Goal: Task Accomplishment & Management: Use online tool/utility

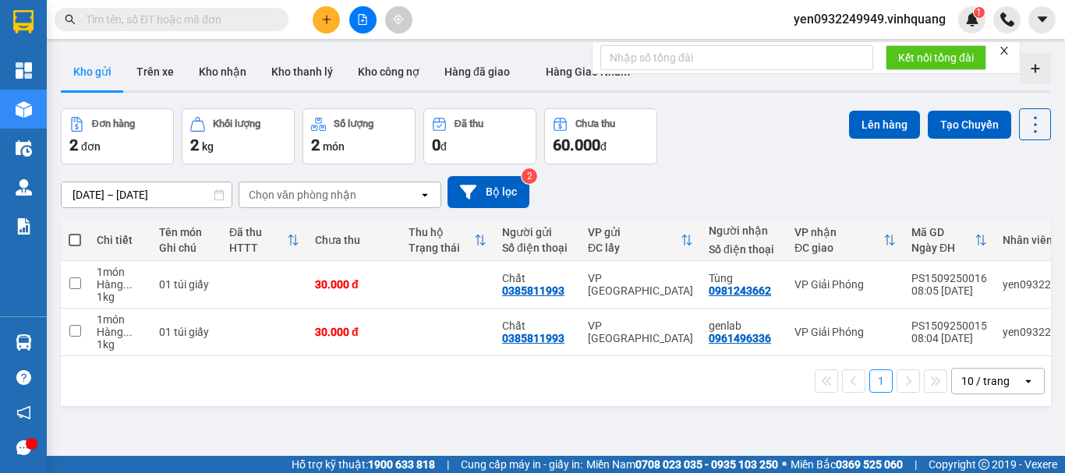
scroll to position [72, 0]
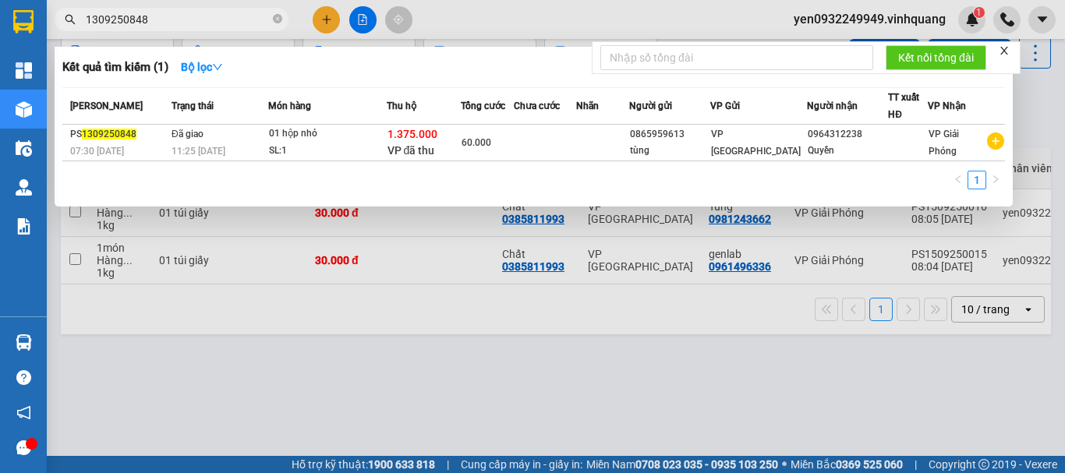
type input "1309250848"
click at [278, 20] on icon "close-circle" at bounding box center [277, 18] width 9 height 9
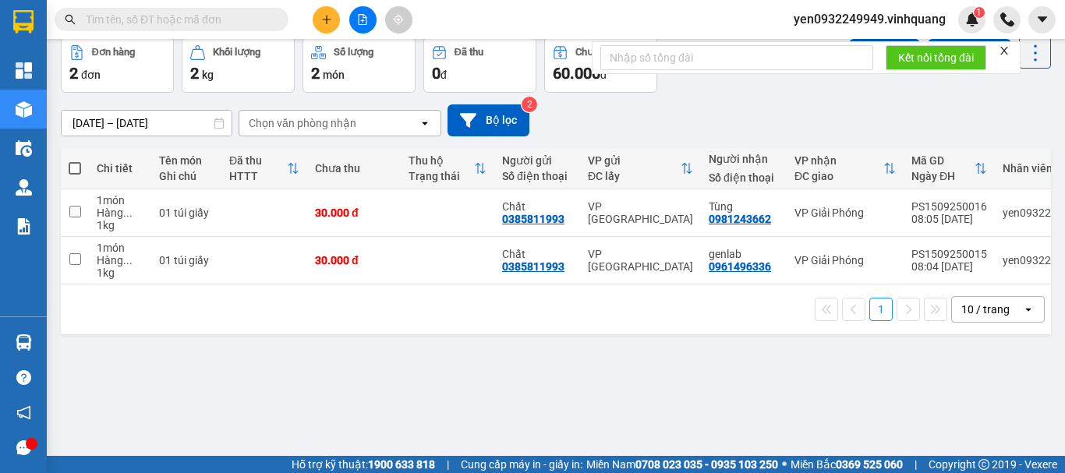
click at [70, 168] on span at bounding box center [75, 168] width 12 height 12
click at [75, 161] on input "checkbox" at bounding box center [75, 161] width 0 height 0
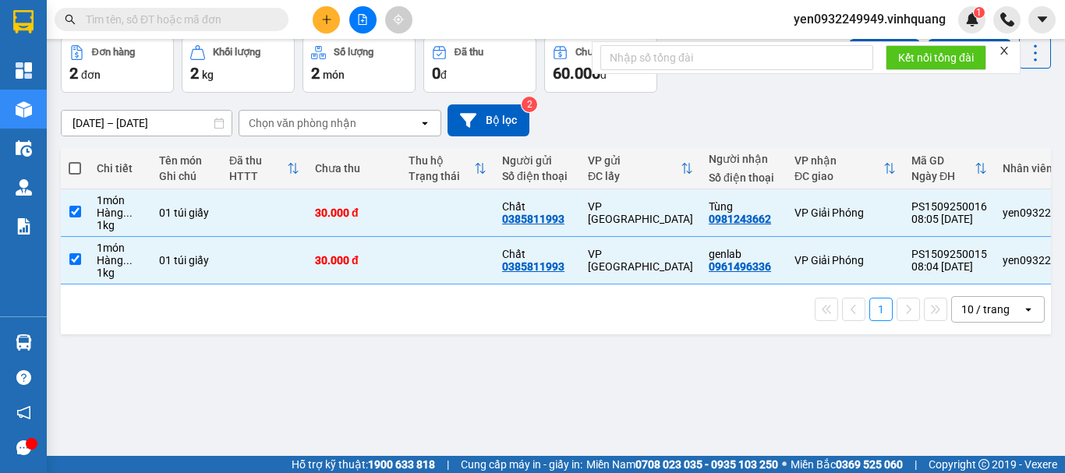
checkbox input "true"
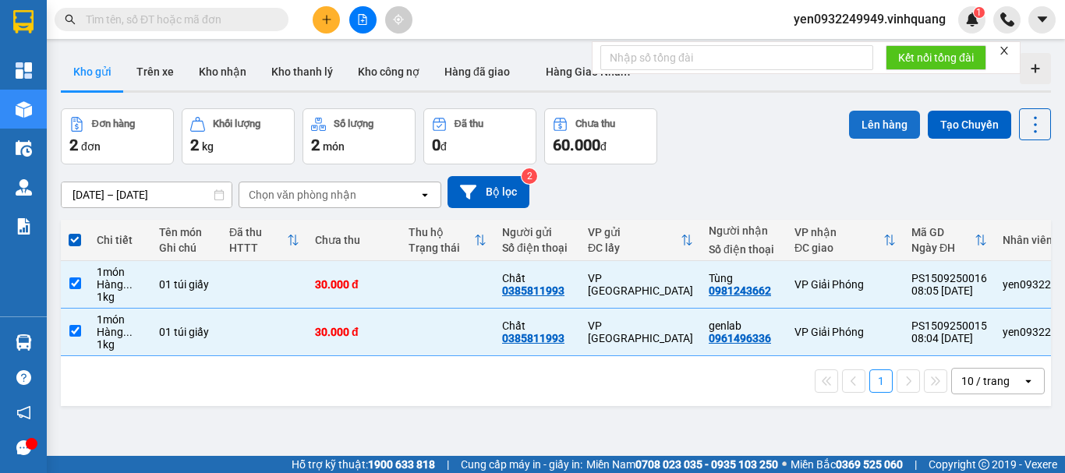
click at [872, 126] on button "Lên hàng" at bounding box center [884, 125] width 71 height 28
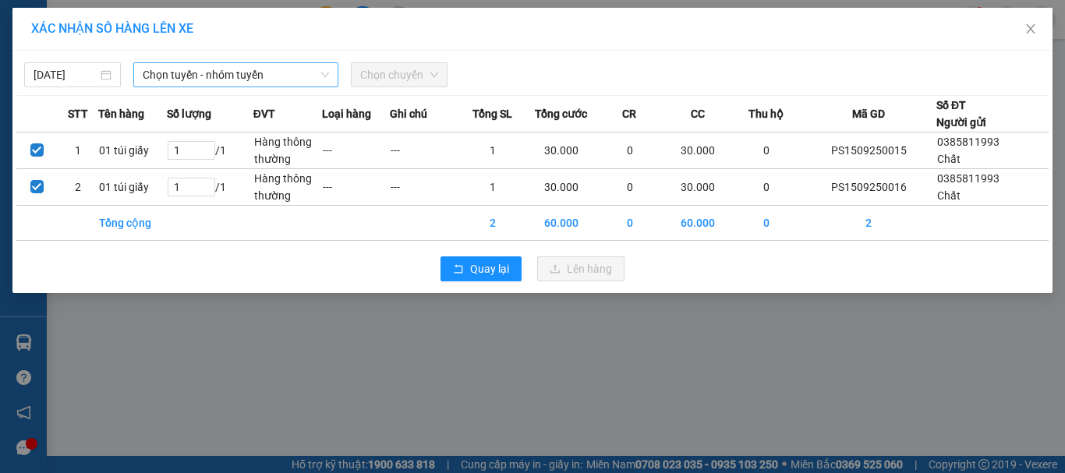
click at [182, 72] on span "Chọn tuyến - nhóm tuyến" at bounding box center [236, 74] width 186 height 23
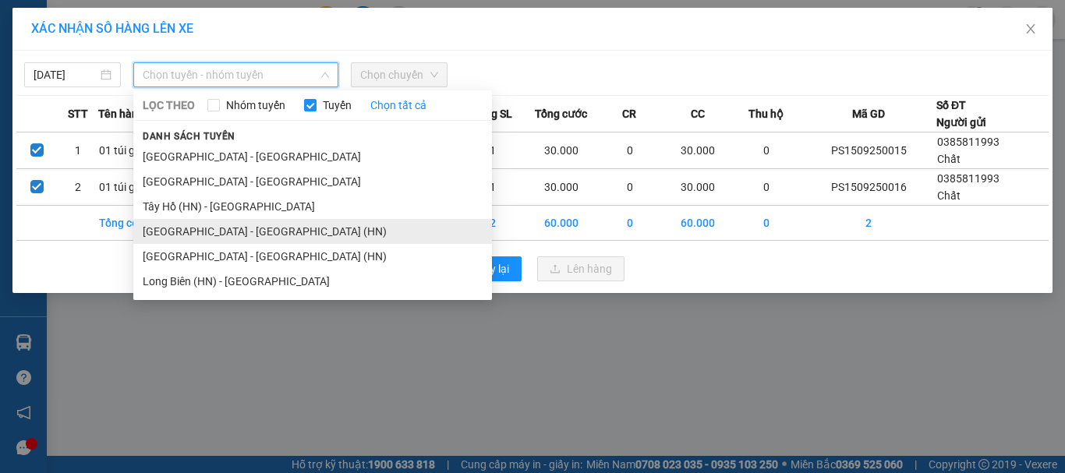
click at [154, 234] on li "[GEOGRAPHIC_DATA] - [GEOGRAPHIC_DATA] (HN)" at bounding box center [312, 231] width 359 height 25
click at [154, 234] on td "Tổng cộng" at bounding box center [132, 223] width 69 height 35
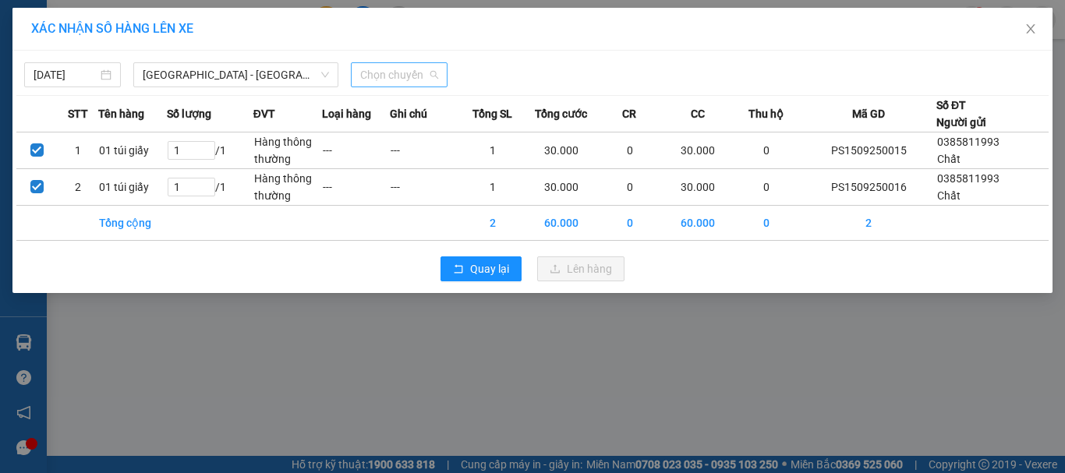
click at [412, 78] on span "Chọn chuyến" at bounding box center [399, 74] width 78 height 23
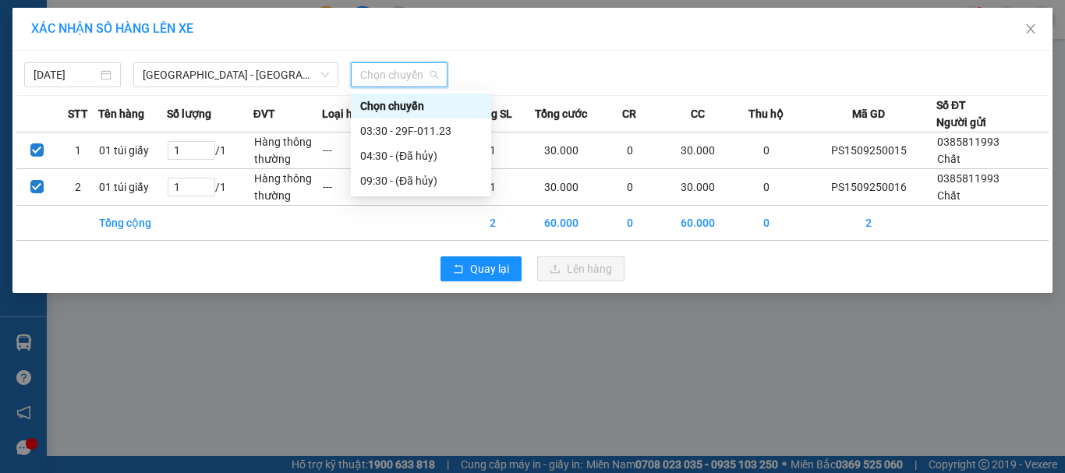
click at [409, 79] on span "Chọn chuyến" at bounding box center [399, 74] width 78 height 23
click at [174, 74] on span "[GEOGRAPHIC_DATA] - [GEOGRAPHIC_DATA] (HN)" at bounding box center [236, 74] width 186 height 23
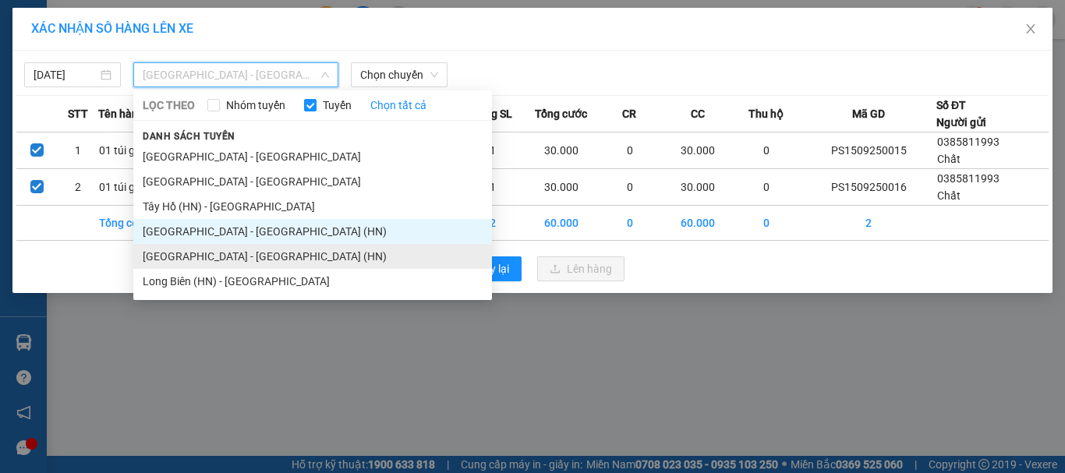
click at [159, 257] on li "[GEOGRAPHIC_DATA] - [GEOGRAPHIC_DATA] (HN)" at bounding box center [312, 256] width 359 height 25
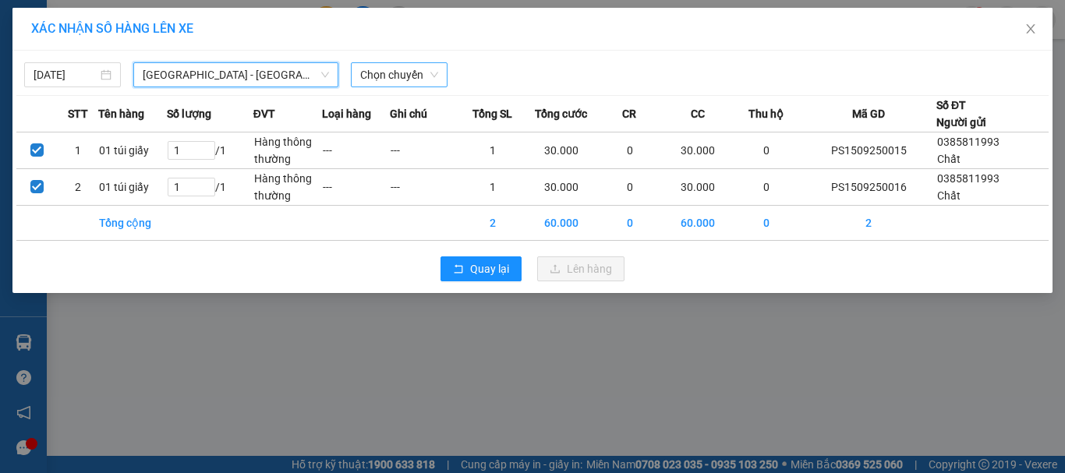
click at [416, 74] on span "Chọn chuyến" at bounding box center [399, 74] width 78 height 23
click at [201, 66] on span "[GEOGRAPHIC_DATA] - [GEOGRAPHIC_DATA] (HN)" at bounding box center [236, 74] width 186 height 23
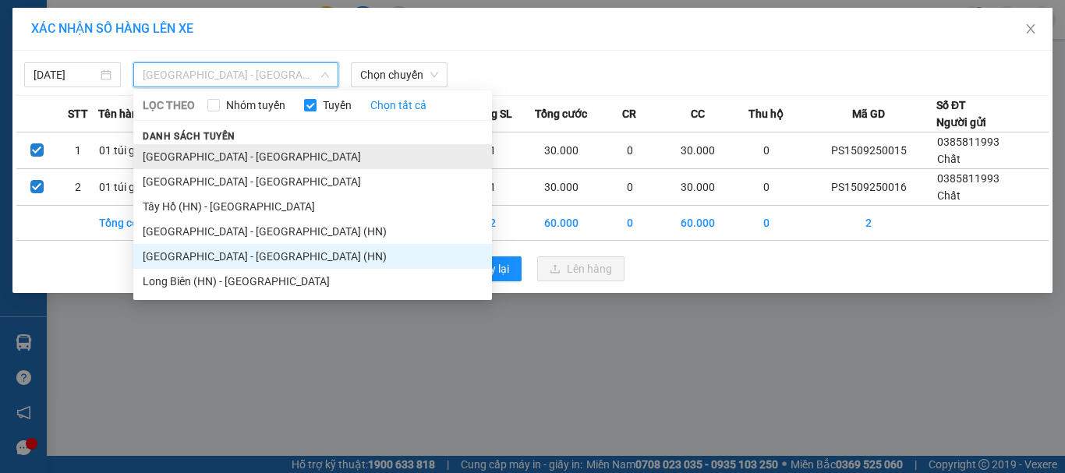
click at [214, 161] on li "[GEOGRAPHIC_DATA] - [GEOGRAPHIC_DATA]" at bounding box center [312, 156] width 359 height 25
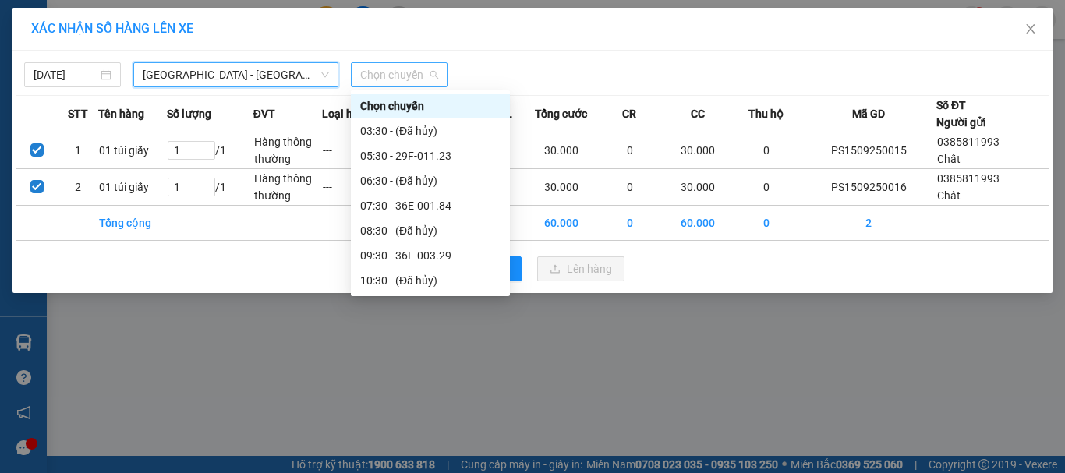
click at [419, 76] on span "Chọn chuyến" at bounding box center [399, 74] width 78 height 23
click at [445, 259] on div "09:30 - 36F-003.29" at bounding box center [430, 255] width 140 height 17
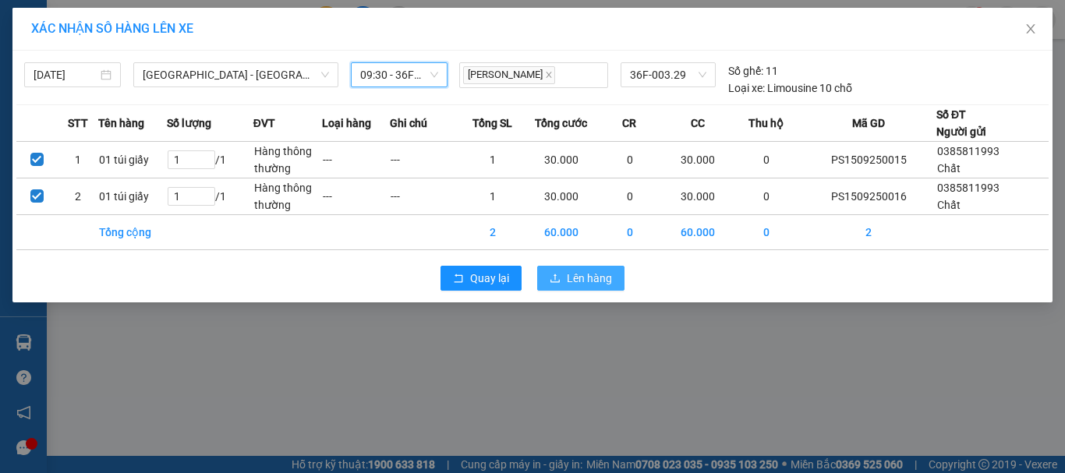
click at [600, 277] on span "Lên hàng" at bounding box center [589, 278] width 45 height 17
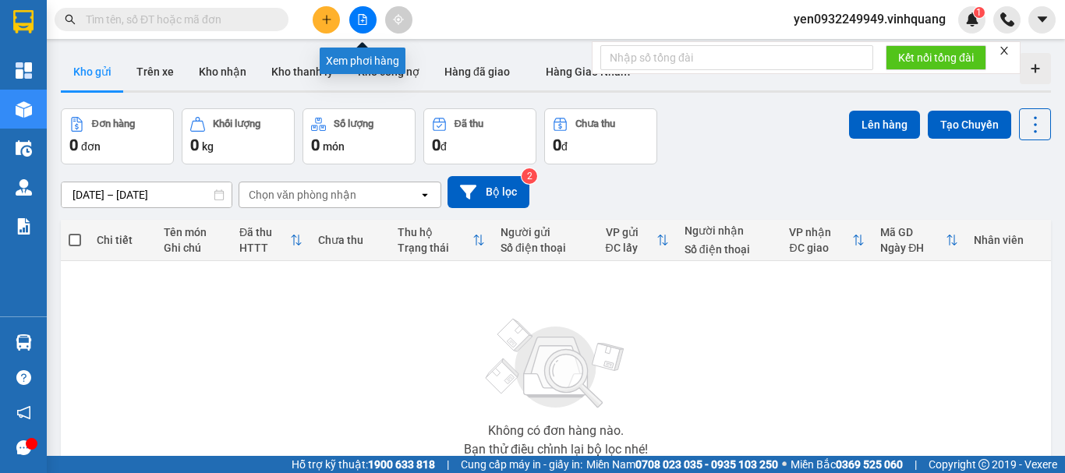
click at [361, 22] on icon "file-add" at bounding box center [362, 19] width 11 height 11
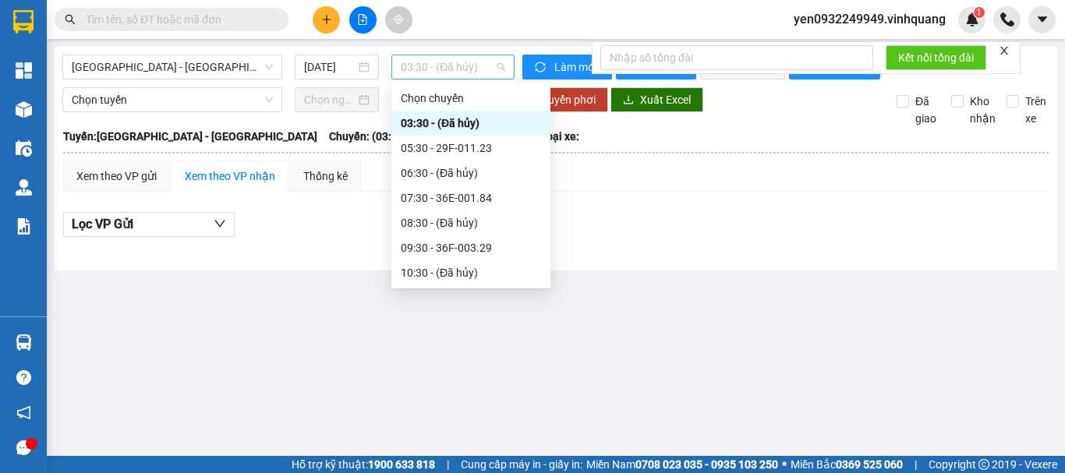
click at [476, 69] on span "03:30 - (Đã hủy)" at bounding box center [453, 66] width 104 height 23
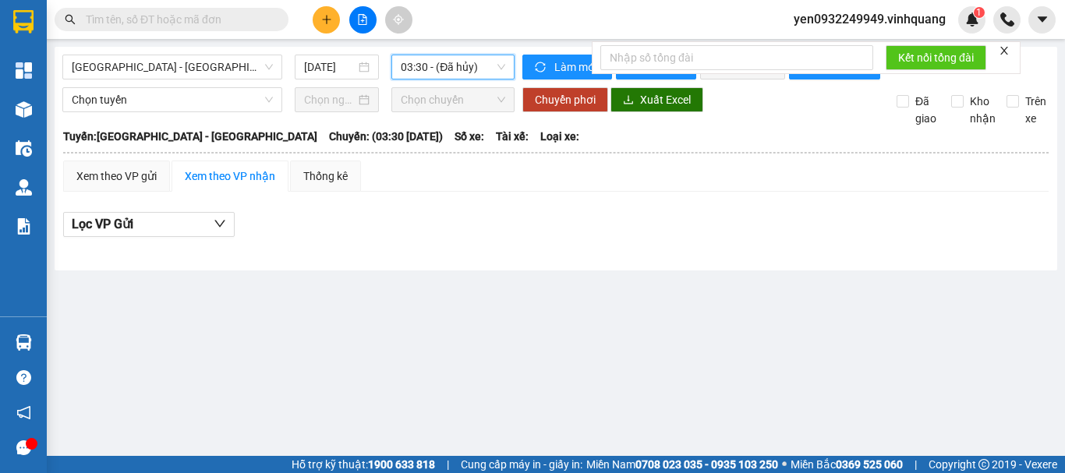
click at [482, 66] on span "03:30 - (Đã hủy)" at bounding box center [453, 66] width 104 height 23
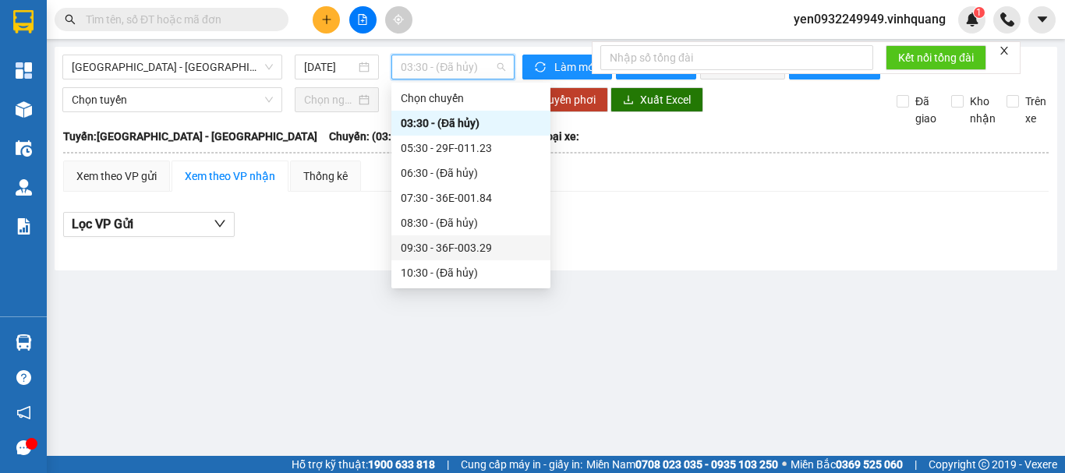
click at [475, 250] on div "09:30 - 36F-003.29" at bounding box center [471, 247] width 140 height 17
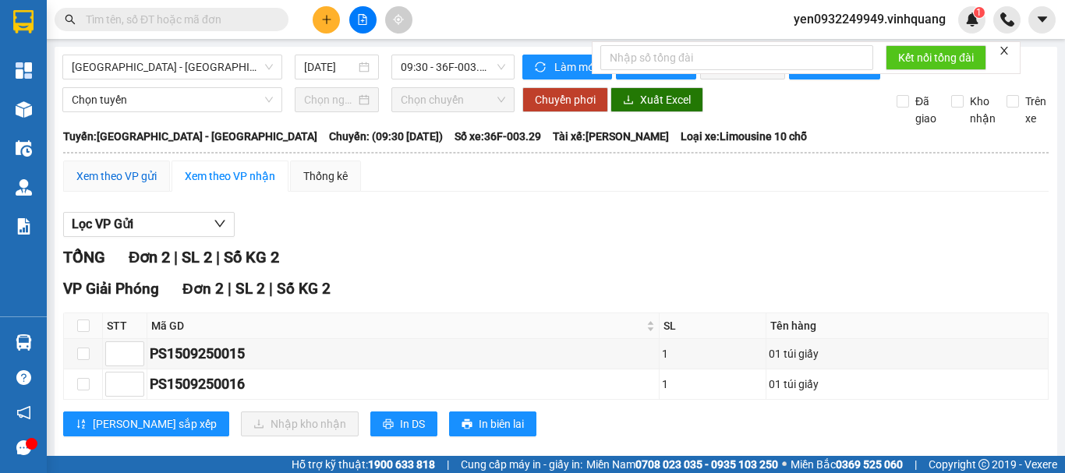
click at [110, 185] on div "Xem theo VP gửi" at bounding box center [116, 176] width 80 height 17
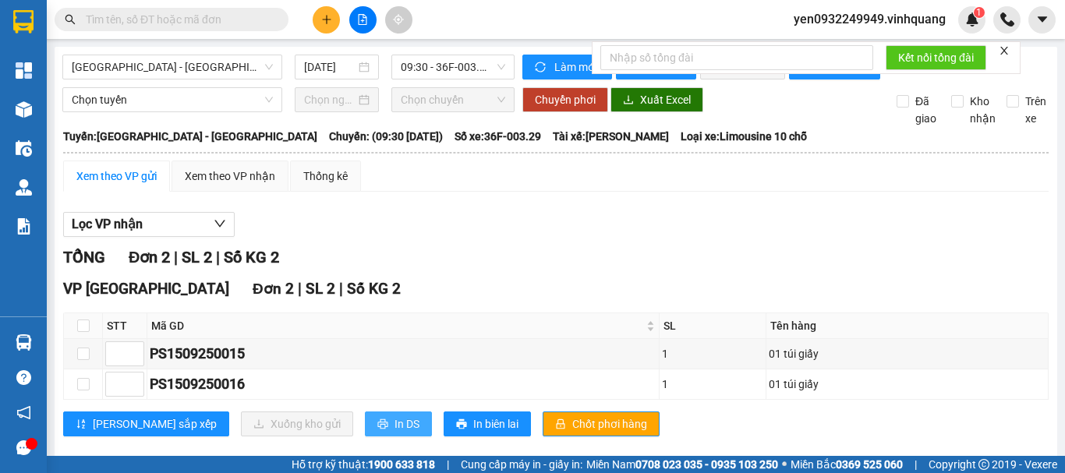
click at [394, 433] on span "In DS" at bounding box center [406, 424] width 25 height 17
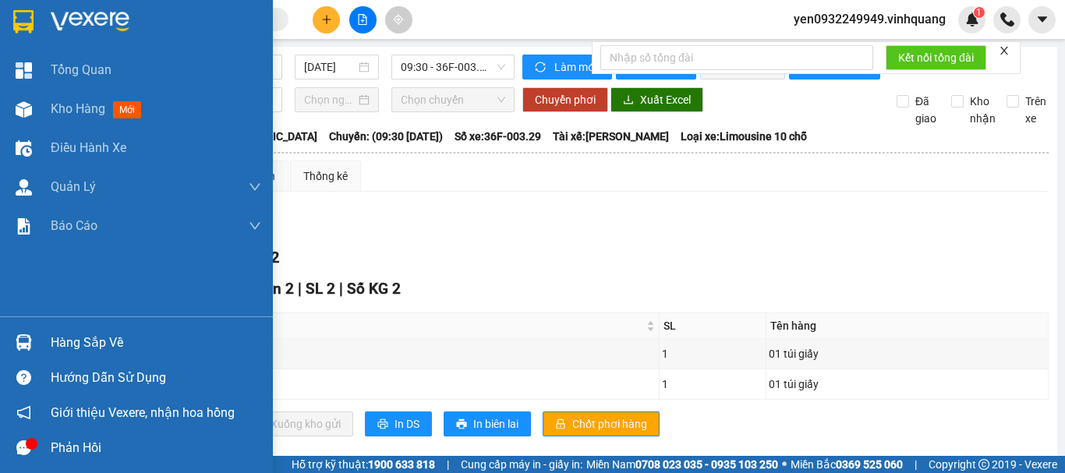
click at [96, 20] on img at bounding box center [90, 21] width 79 height 23
